Goal: Task Accomplishment & Management: Manage account settings

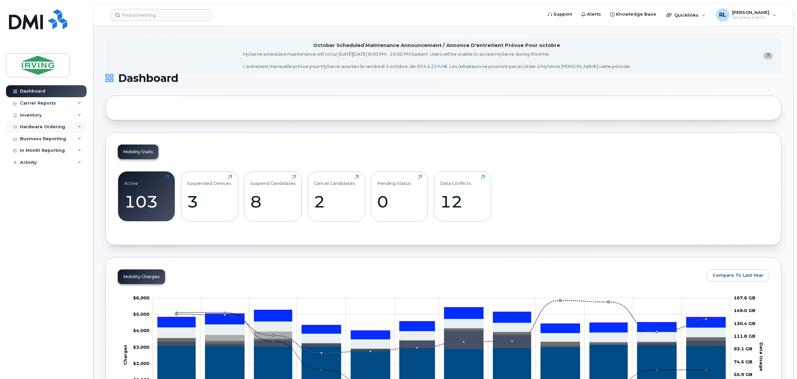
click at [48, 126] on div "Hardware Ordering" at bounding box center [42, 126] width 45 height 5
click at [40, 150] on link "Orders" at bounding box center [52, 151] width 69 height 13
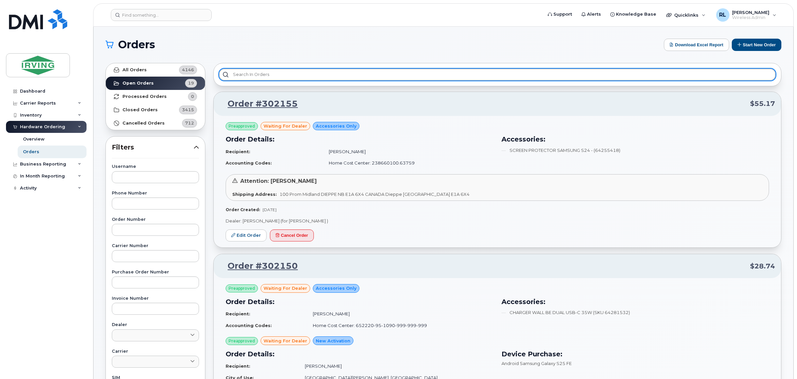
click at [275, 74] on input "text" at bounding box center [497, 75] width 557 height 12
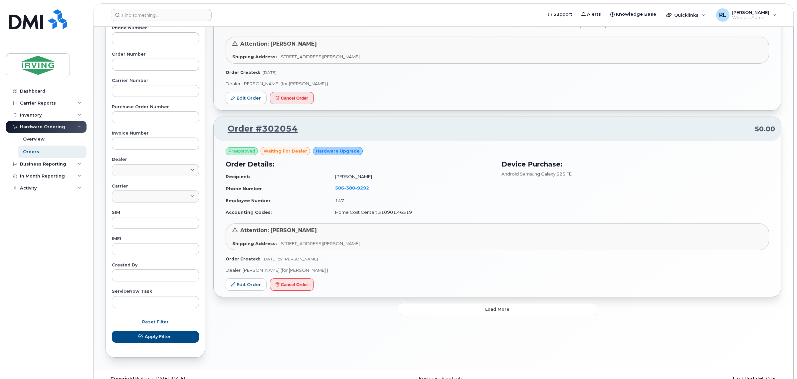
scroll to position [166, 0]
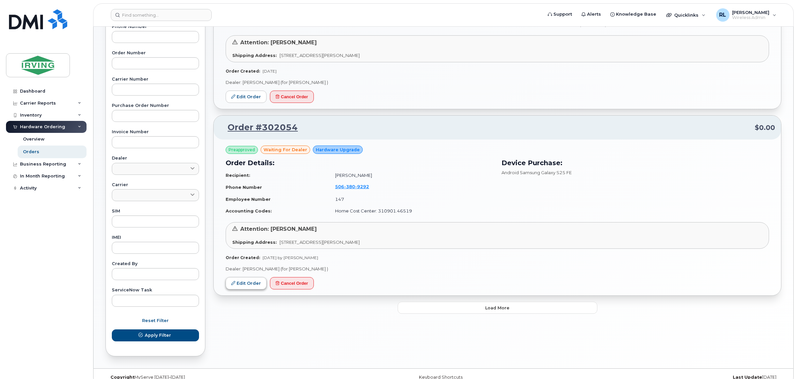
type input "martin"
click at [239, 283] on link "Edit Order" at bounding box center [246, 283] width 41 height 12
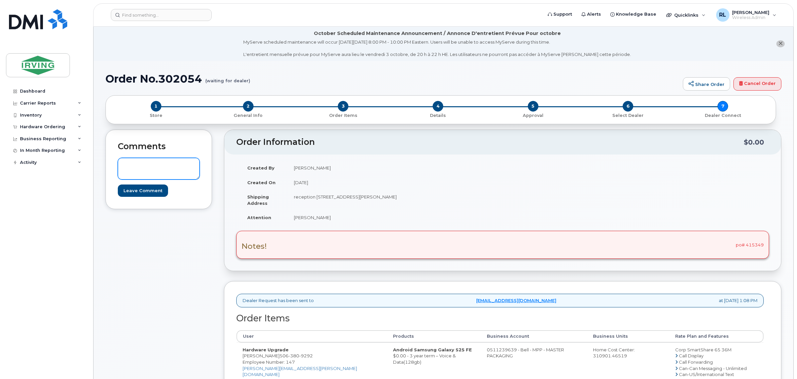
click at [155, 165] on textarea at bounding box center [159, 169] width 82 height 22
type textarea "PO#415349"
click at [140, 190] on input "Leave Comment" at bounding box center [143, 190] width 50 height 12
type input "Create Event"
